Goal: Subscribe to service/newsletter

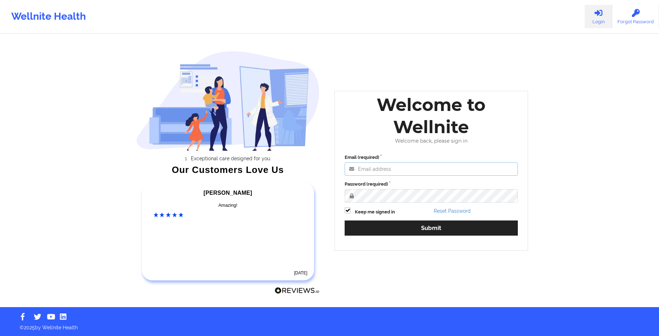
click at [410, 171] on input "Email (required)" at bounding box center [431, 168] width 173 height 13
type input "zrac04@yahoo.com"
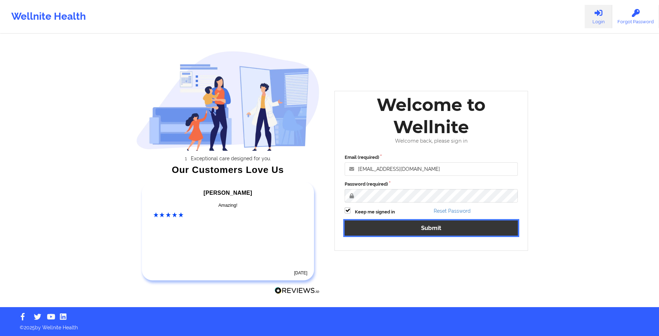
click at [435, 230] on button "Submit" at bounding box center [431, 227] width 173 height 15
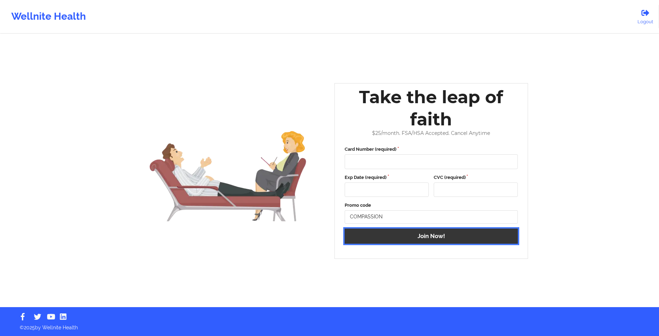
click at [466, 237] on button "Join Now!" at bounding box center [431, 235] width 173 height 15
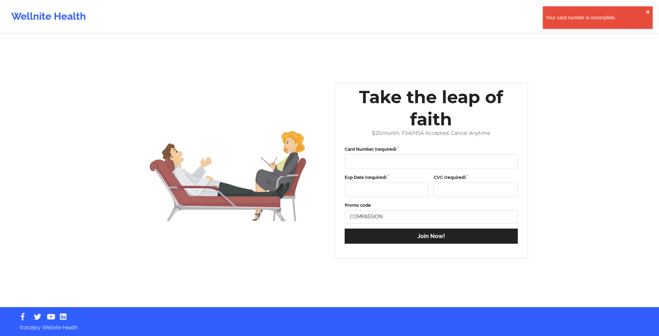
click at [648, 8] on div "Your card number is incomplete. ✖︎" at bounding box center [598, 17] width 110 height 23
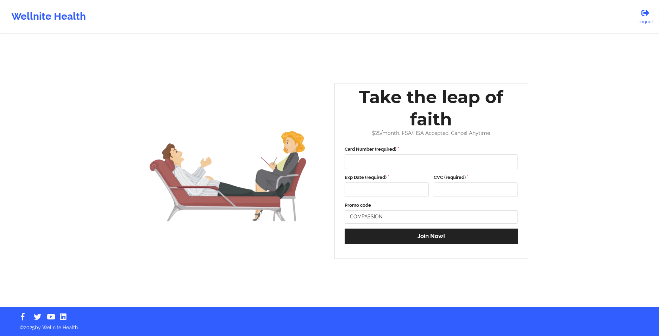
click at [44, 20] on div "Wellnite Health" at bounding box center [48, 16] width 97 height 28
click at [443, 109] on div "Take the leap of faith" at bounding box center [431, 108] width 183 height 44
